Goal: Find contact information: Find contact information

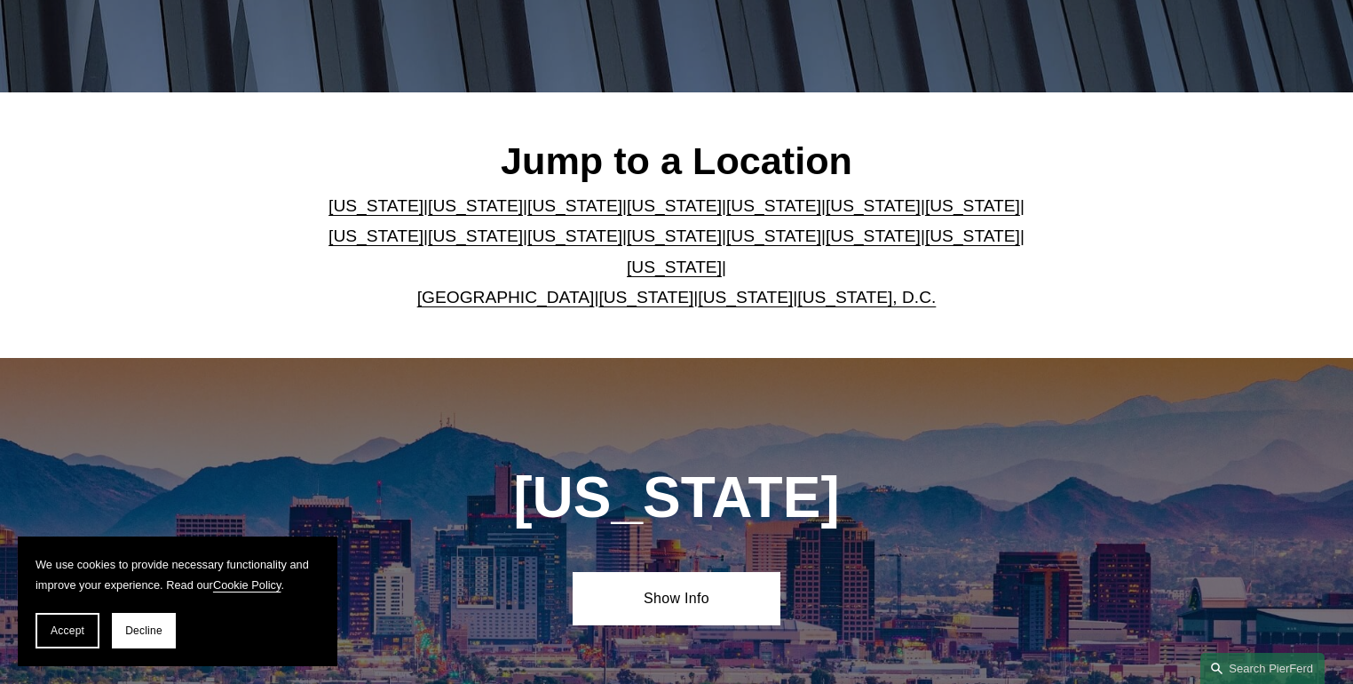
scroll to position [426, 0]
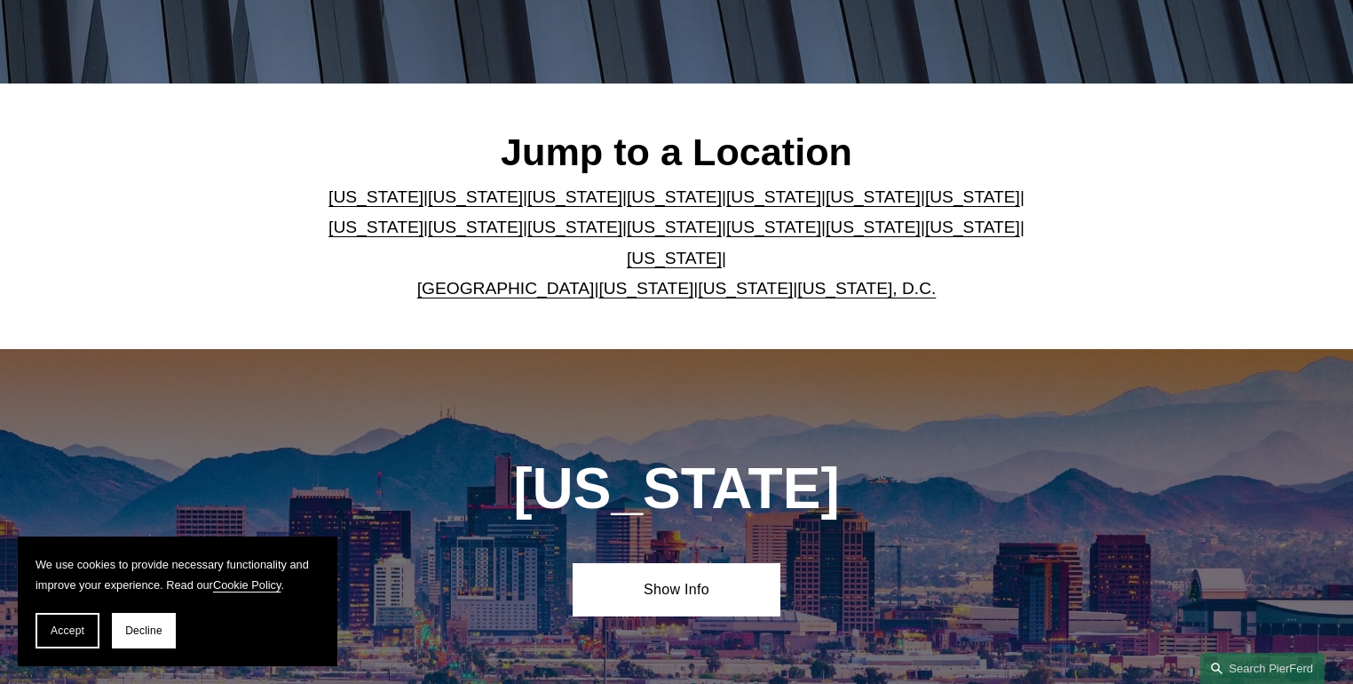
click at [722, 249] on link "[US_STATE]" at bounding box center [674, 258] width 95 height 19
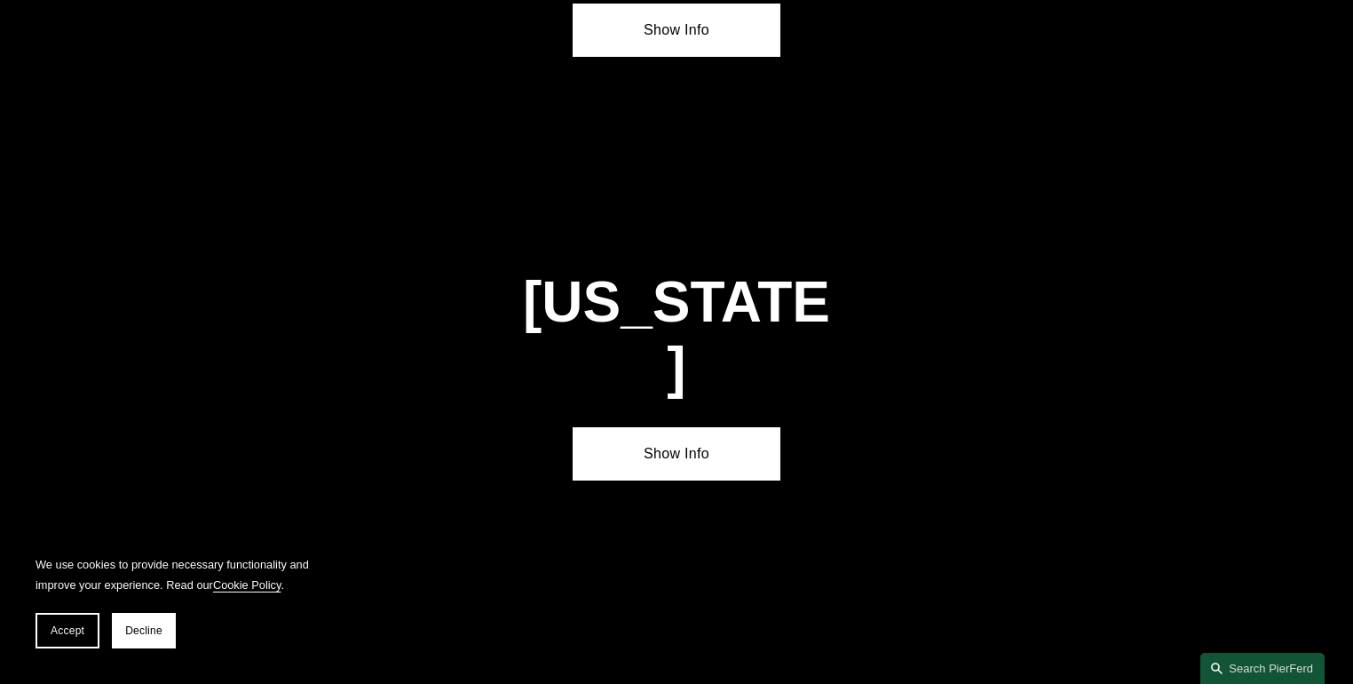
scroll to position [5998, 0]
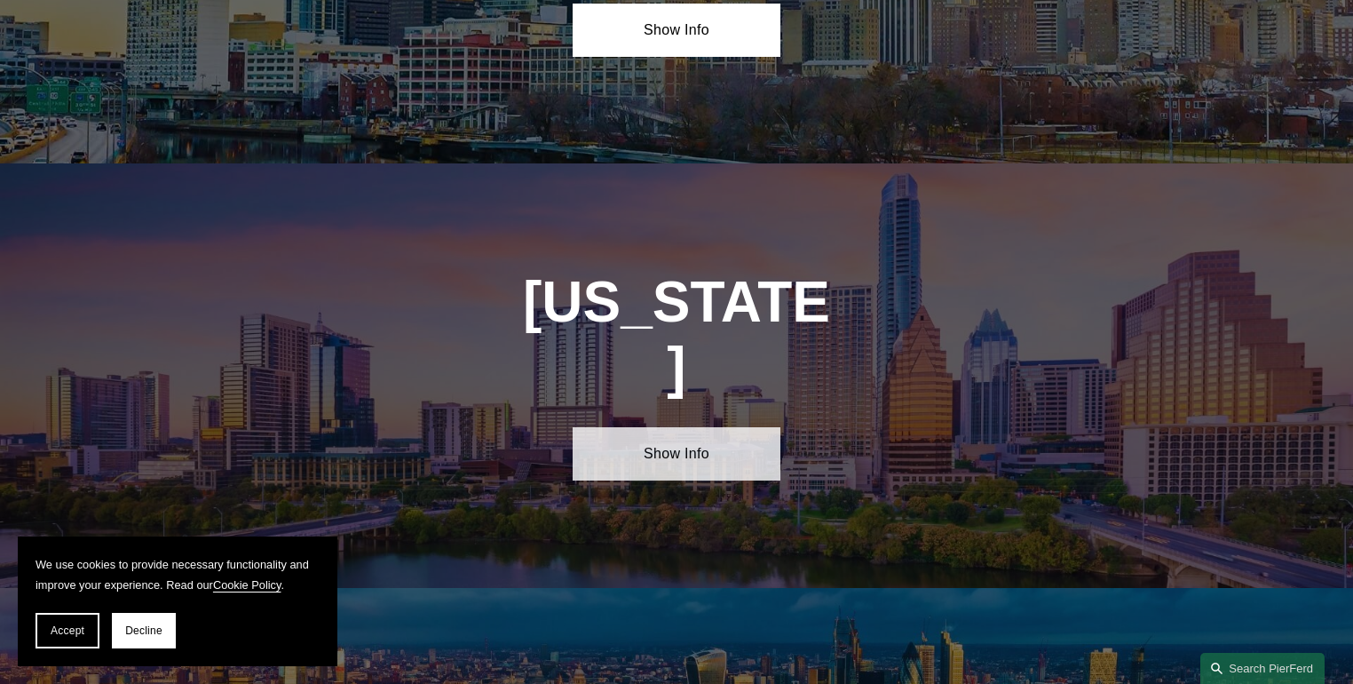
click at [668, 427] on link "Show Info" at bounding box center [676, 453] width 207 height 53
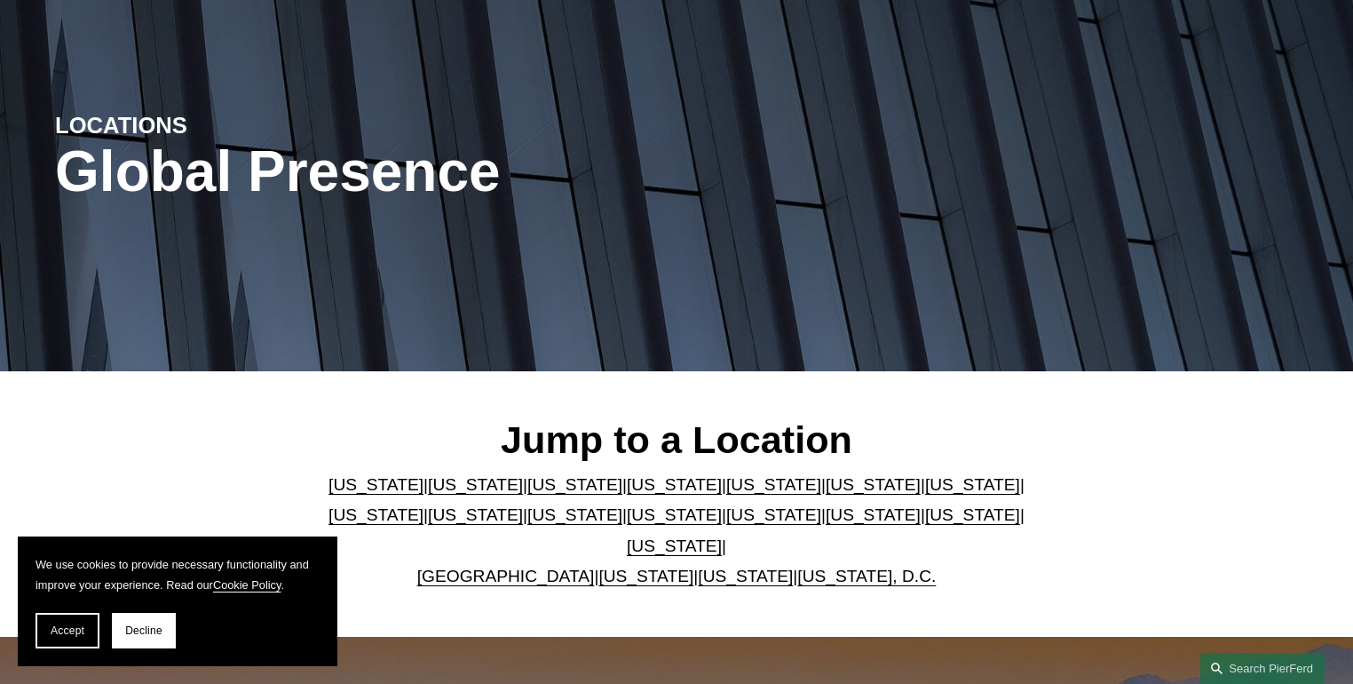
scroll to position [0, 0]
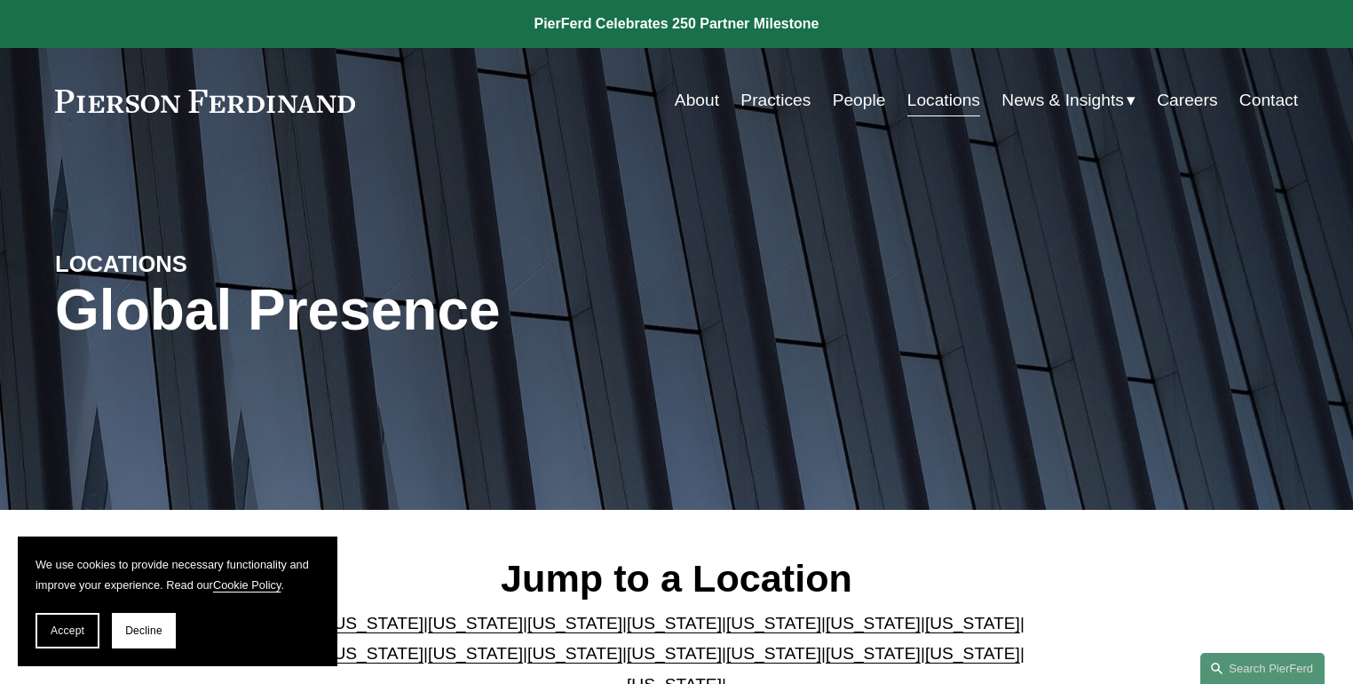
click at [859, 99] on link "People" at bounding box center [859, 100] width 53 height 34
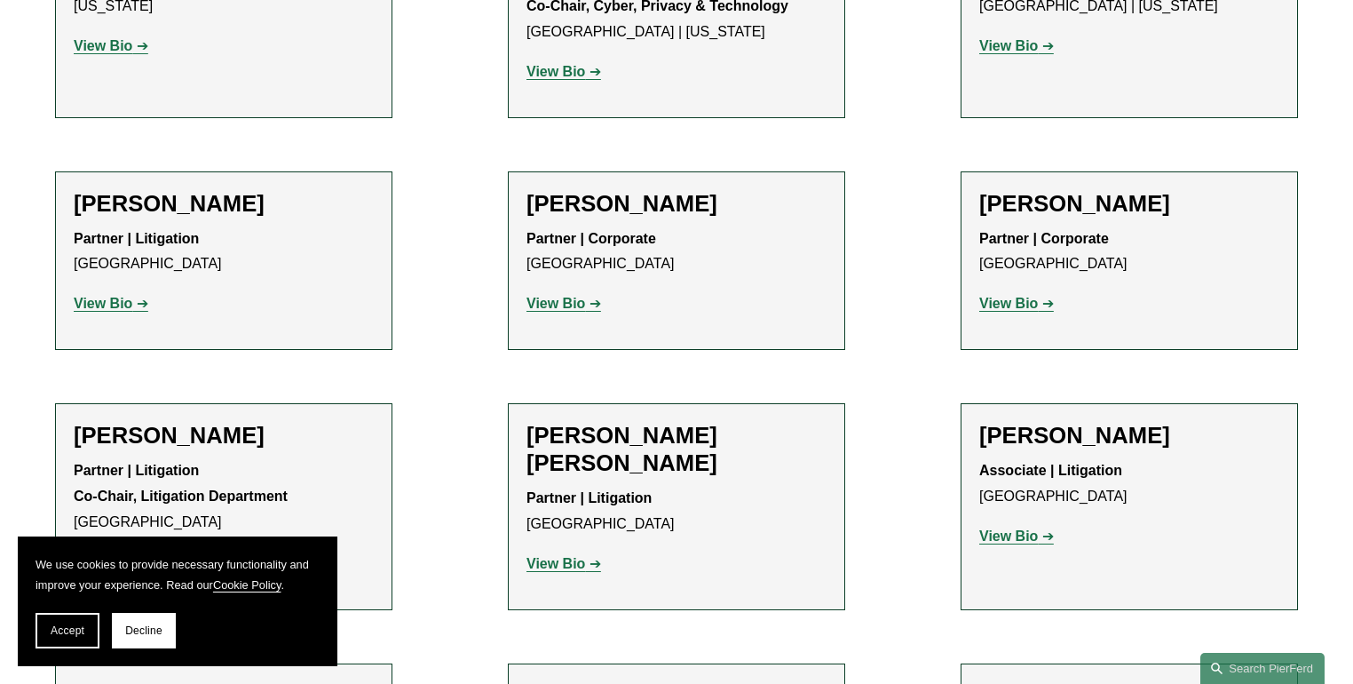
scroll to position [15838, 0]
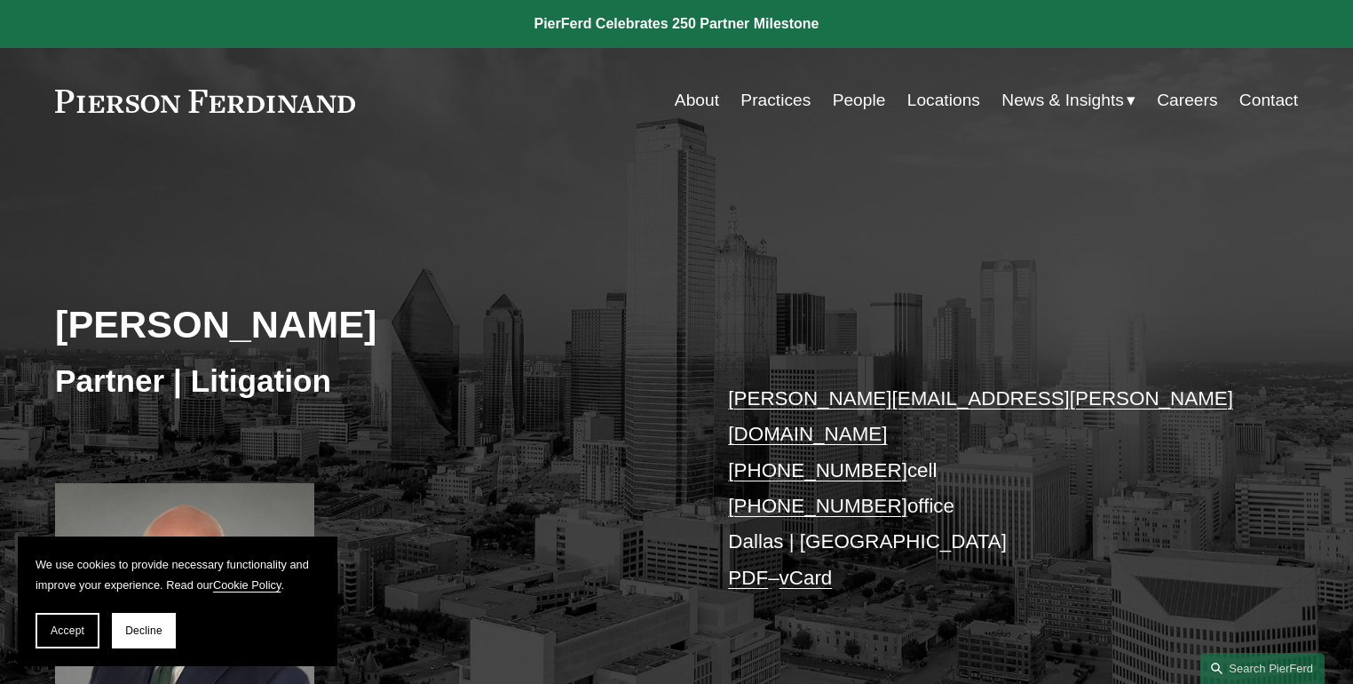
drag, startPoint x: 814, startPoint y: 545, endPoint x: 877, endPoint y: 547, distance: 63.1
click at [814, 566] on link "vCard" at bounding box center [805, 577] width 53 height 22
click at [157, 639] on button "Decline" at bounding box center [144, 631] width 64 height 36
